Goal: Task Accomplishment & Management: Manage account settings

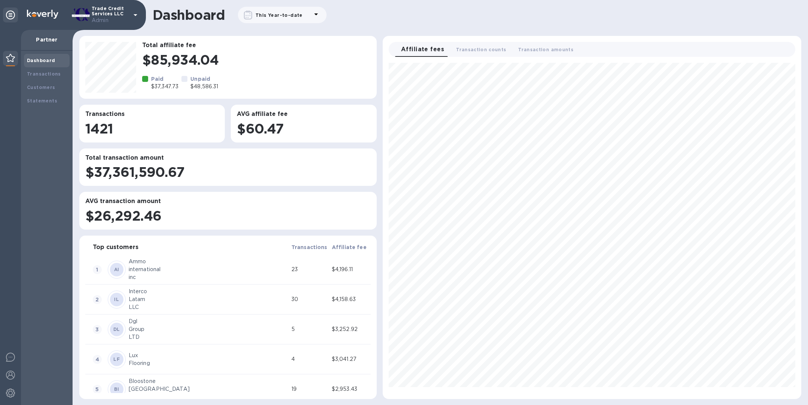
scroll to position [330, 412]
click at [9, 380] on div at bounding box center [10, 376] width 15 height 16
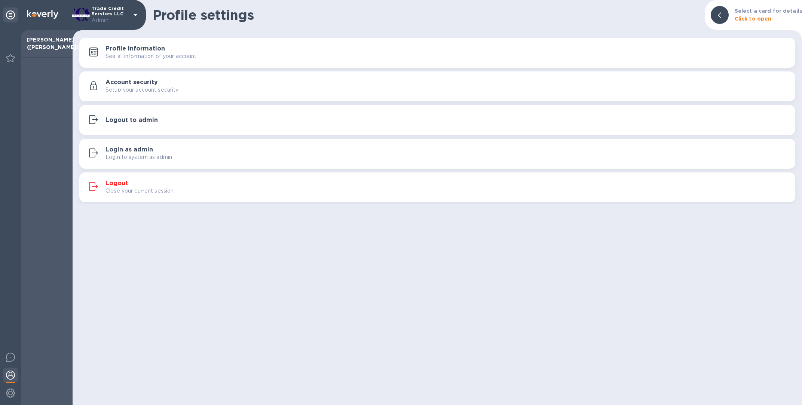
click at [186, 191] on div "Close your current session." at bounding box center [447, 191] width 684 height 8
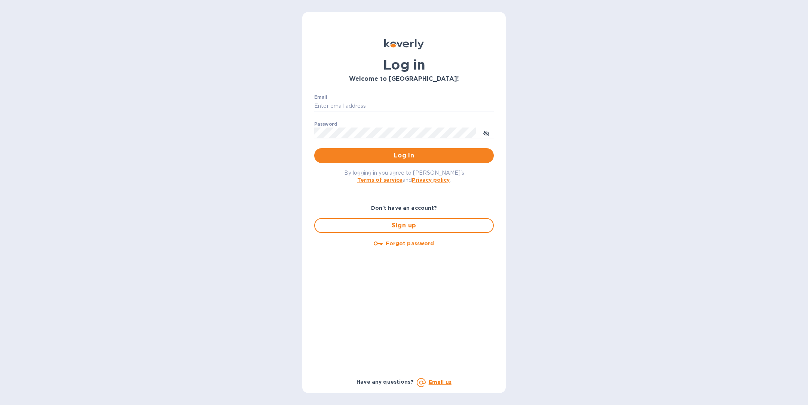
type input "[PERSON_NAME][EMAIL_ADDRESS][DOMAIN_NAME]"
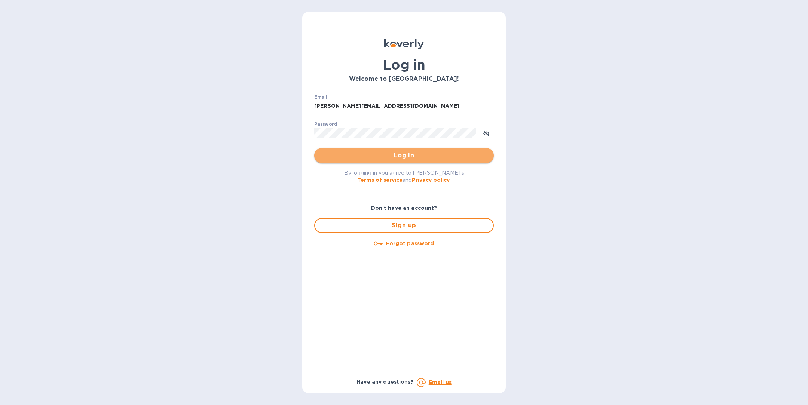
click at [383, 161] on button "Log in" at bounding box center [403, 155] width 179 height 15
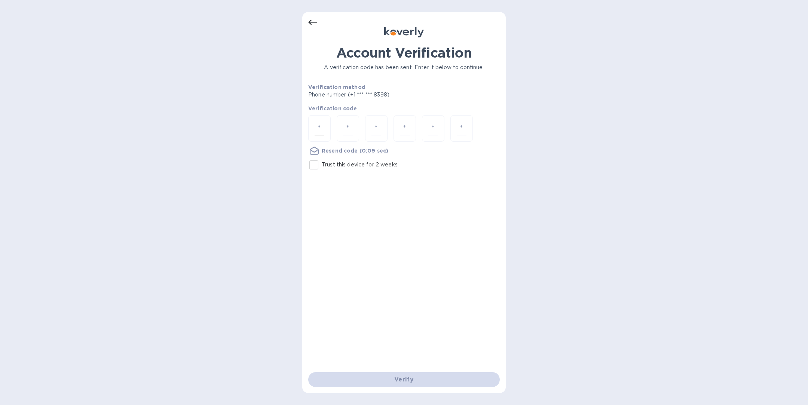
click at [317, 125] on input "number" at bounding box center [319, 129] width 10 height 14
type input "2"
type input "5"
type input "8"
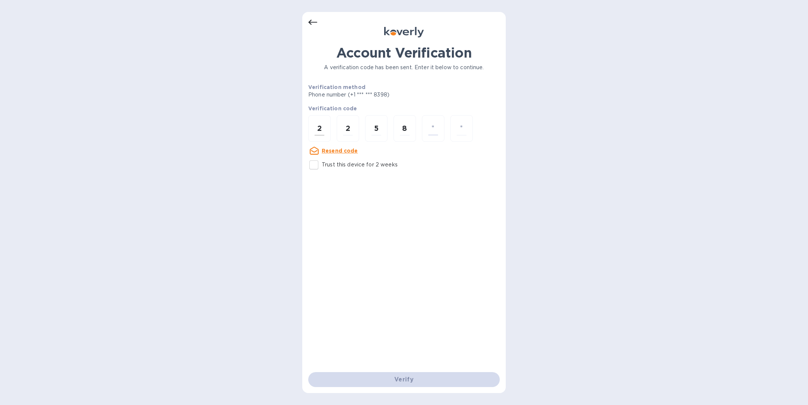
type input "7"
type input "4"
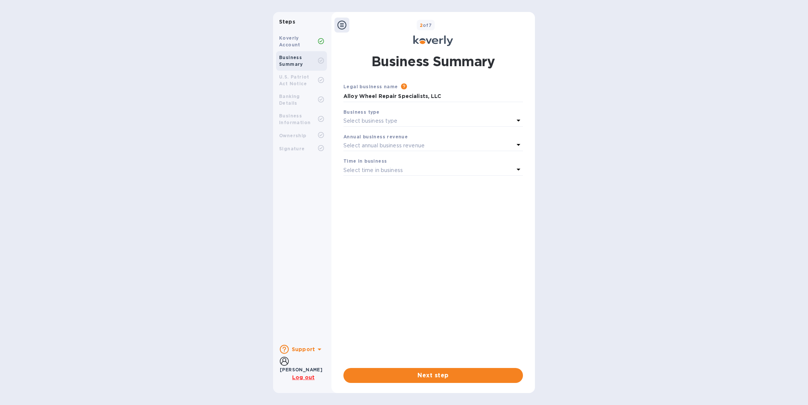
click at [343, 25] on icon at bounding box center [341, 25] width 9 height 9
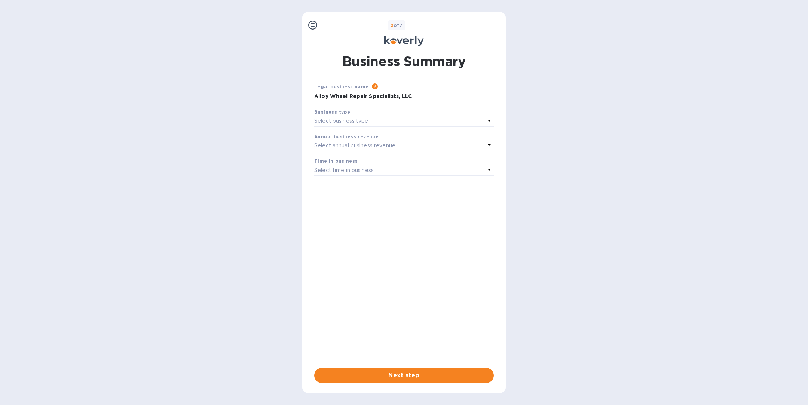
click at [313, 22] on icon at bounding box center [312, 25] width 9 height 9
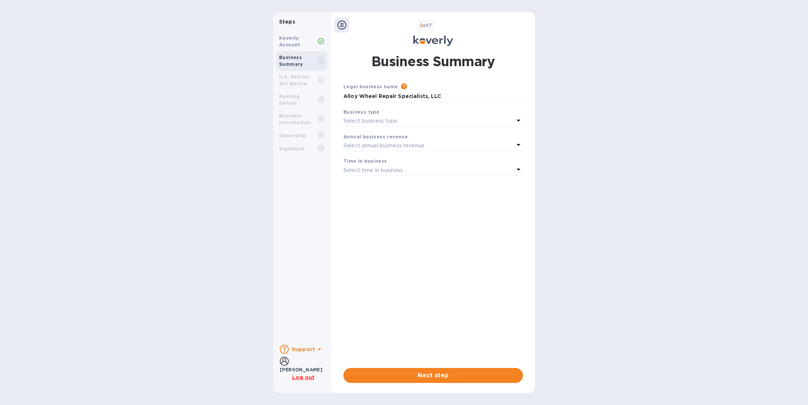
click at [308, 351] on b "Support" at bounding box center [303, 349] width 23 height 6
click at [300, 40] on div "Koverly Account" at bounding box center [298, 41] width 39 height 13
click at [292, 42] on b "Koverly Account" at bounding box center [289, 41] width 21 height 12
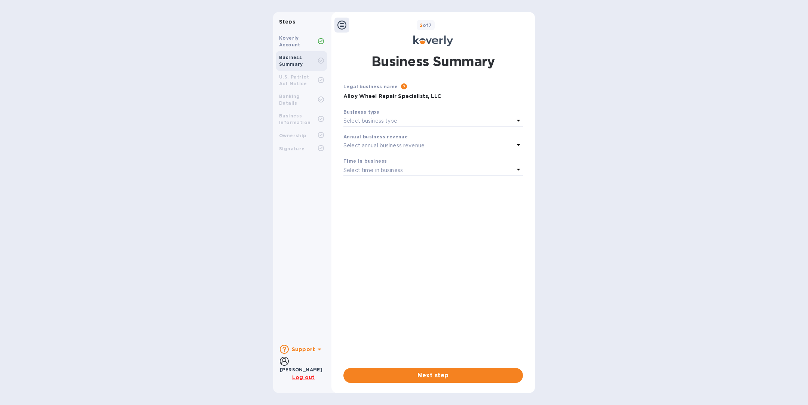
click at [292, 42] on b "Koverly Account" at bounding box center [289, 41] width 21 height 12
click at [342, 25] on icon at bounding box center [341, 25] width 9 height 9
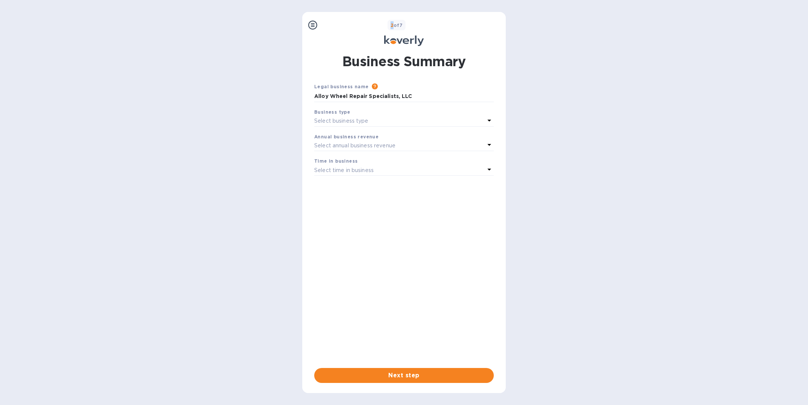
click at [342, 25] on div "2 of 7" at bounding box center [411, 25] width 182 height 11
click at [313, 23] on icon at bounding box center [312, 25] width 9 height 9
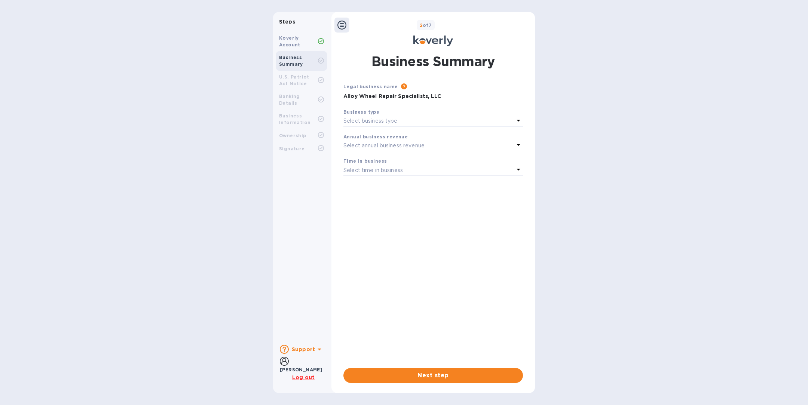
click at [400, 122] on div "Select business type" at bounding box center [428, 121] width 171 height 10
